Goal: Navigation & Orientation: Go to known website

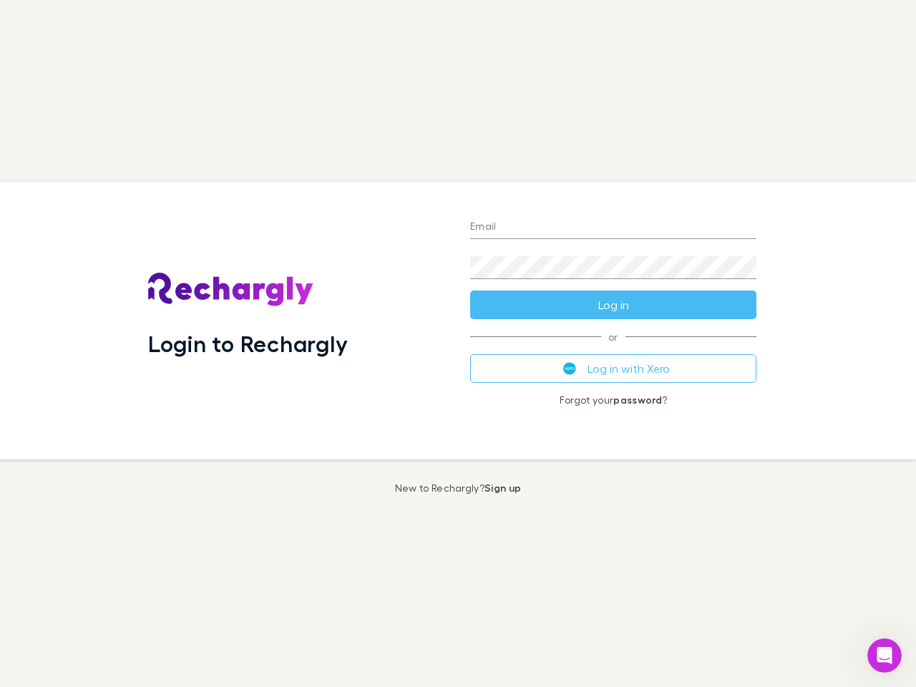
click at [458, 344] on div "Login to Rechargly" at bounding box center [298, 321] width 322 height 278
click at [614, 228] on input "Email" at bounding box center [613, 227] width 286 height 23
click at [614, 305] on button "Log in" at bounding box center [613, 305] width 286 height 29
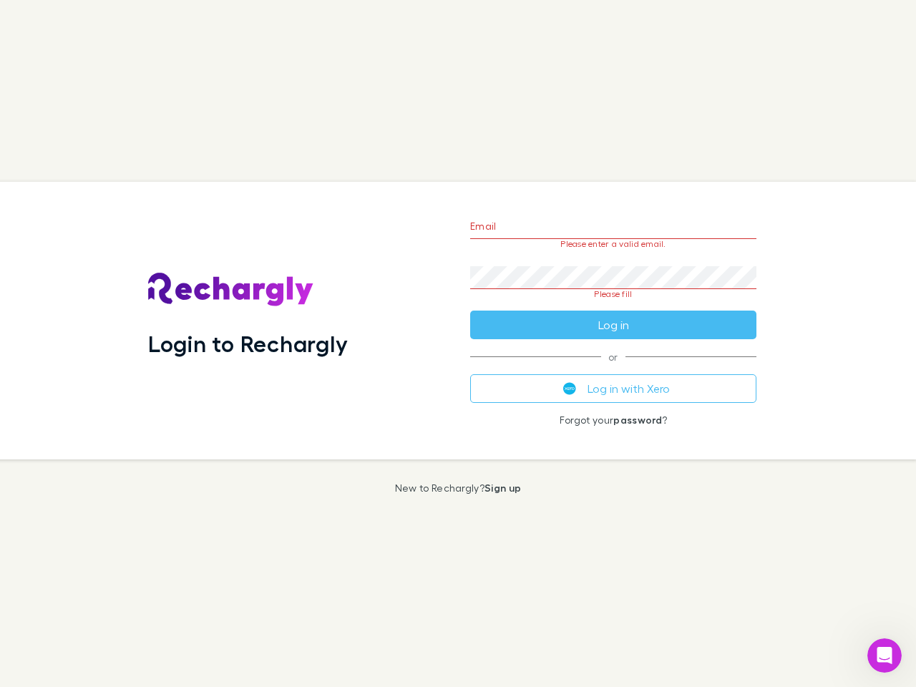
click at [614, 369] on div "Email Please enter a valid email. Password Please fill Log in or Log in with Xe…" at bounding box center [613, 321] width 309 height 278
click at [885, 656] on icon "Open Intercom Messenger" at bounding box center [885, 656] width 24 height 24
